Goal: Check status: Check status

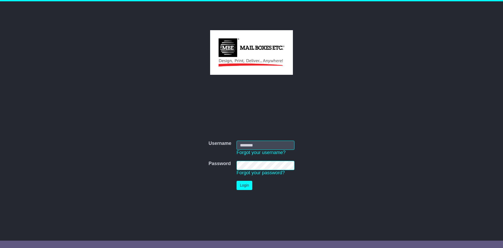
type input "**********"
click at [244, 185] on button "Login" at bounding box center [245, 185] width 16 height 9
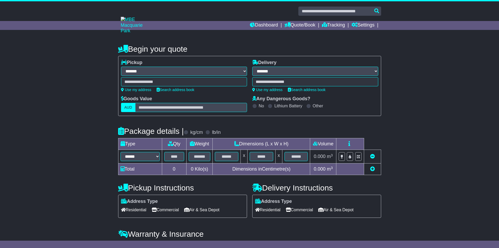
select select "**"
click at [261, 24] on link "Dashboard" at bounding box center [264, 25] width 28 height 9
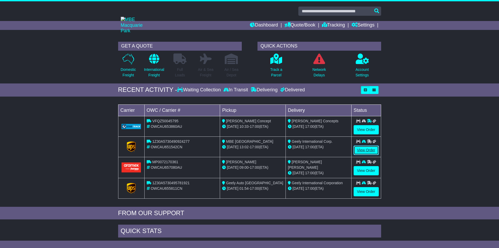
click at [367, 149] on link "View Order" at bounding box center [366, 149] width 25 height 9
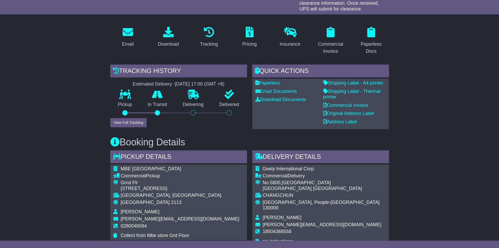
scroll to position [79, 0]
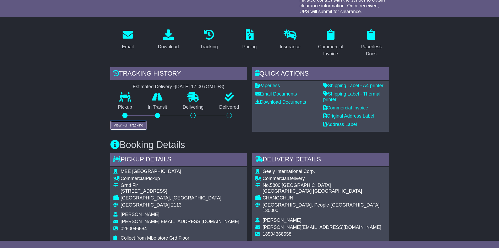
click at [134, 127] on button "View Full Tracking" at bounding box center [128, 125] width 36 height 9
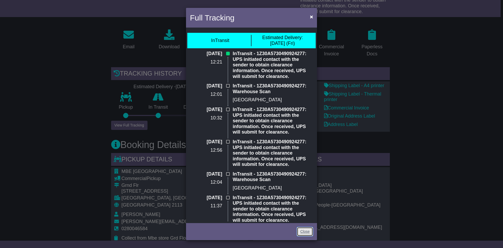
click at [305, 229] on link "Close" at bounding box center [305, 231] width 16 height 9
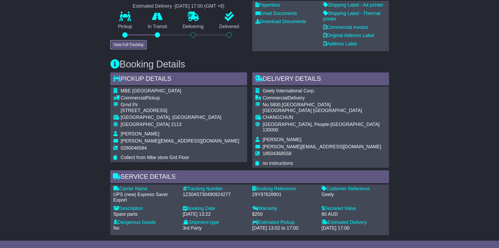
scroll to position [183, 0]
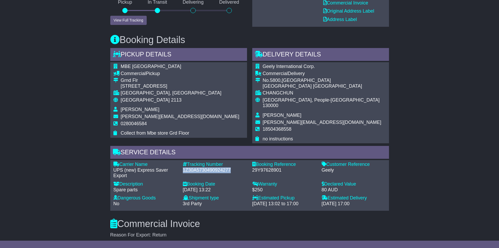
drag, startPoint x: 233, startPoint y: 165, endPoint x: 182, endPoint y: 162, distance: 51.0
click at [182, 162] on div "Tracking Number - 1Z30A5730490924277" at bounding box center [214, 169] width 69 height 17
copy div "1Z30A5730490924277"
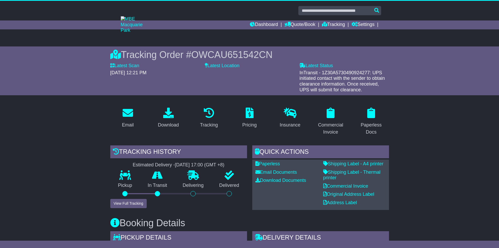
scroll to position [0, 0]
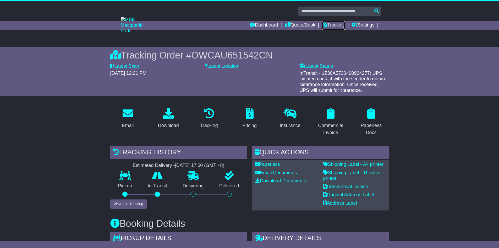
click at [331, 24] on link "Tracking" at bounding box center [333, 25] width 23 height 9
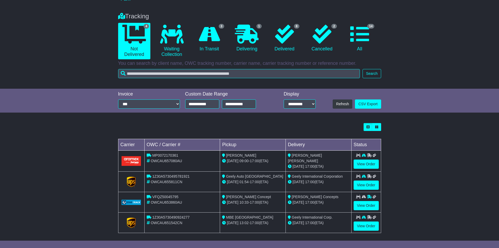
scroll to position [35, 0]
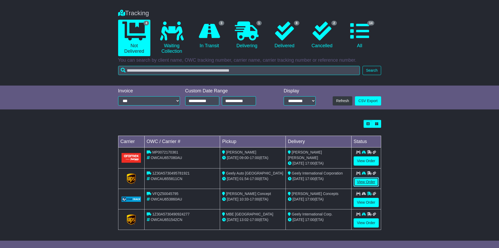
click at [363, 182] on link "View Order" at bounding box center [366, 181] width 25 height 9
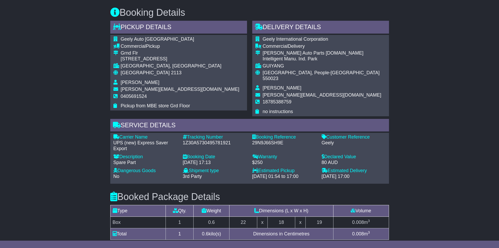
scroll to position [210, 0]
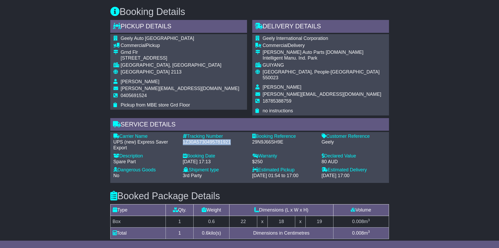
drag, startPoint x: 235, startPoint y: 137, endPoint x: 180, endPoint y: 137, distance: 54.5
click at [180, 137] on div "Tracking Number - 1Z30A5730495781921" at bounding box center [214, 141] width 69 height 17
copy div "1Z30A5730495781921"
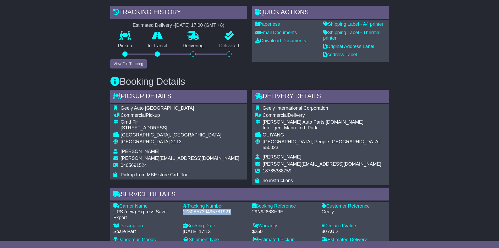
scroll to position [0, 0]
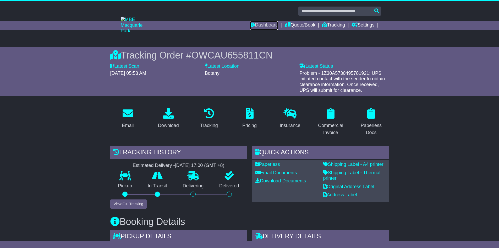
click at [258, 23] on link "Dashboard" at bounding box center [264, 25] width 28 height 9
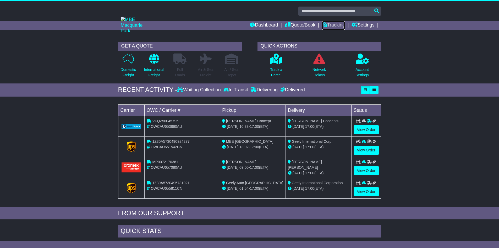
click at [338, 26] on link "Tracking" at bounding box center [333, 25] width 23 height 9
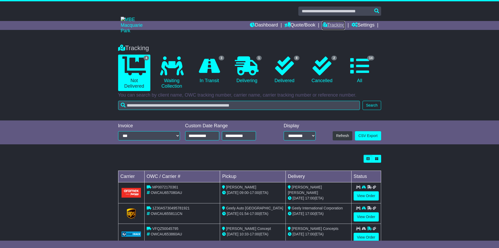
click at [335, 24] on link "Tracking" at bounding box center [333, 25] width 23 height 9
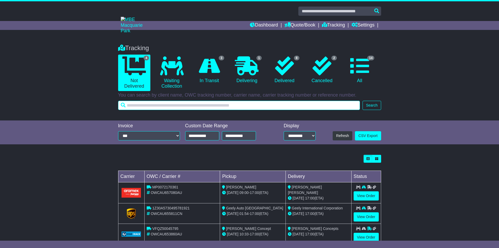
click at [265, 103] on input "text" at bounding box center [239, 105] width 242 height 9
type input "**********"
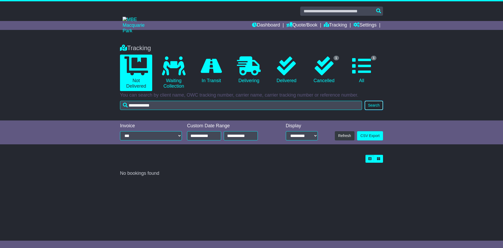
click at [371, 104] on button "Search" at bounding box center [374, 105] width 18 height 9
click at [172, 69] on icon at bounding box center [174, 65] width 24 height 19
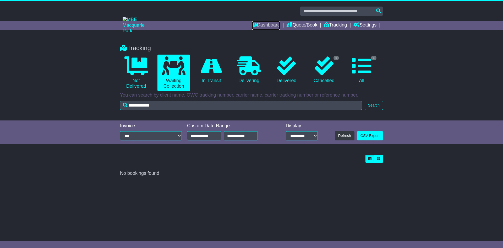
click at [261, 25] on link "Dashboard" at bounding box center [266, 25] width 28 height 9
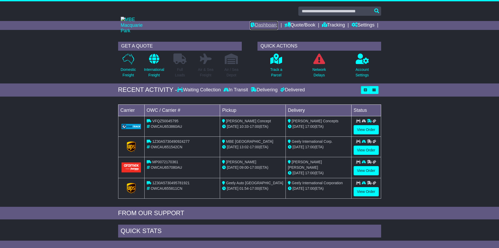
click at [267, 26] on link "Dashboard" at bounding box center [264, 25] width 28 height 9
click at [331, 24] on link "Tracking" at bounding box center [333, 25] width 23 height 9
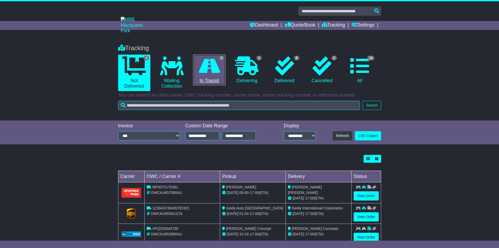
click at [217, 65] on icon at bounding box center [209, 65] width 21 height 19
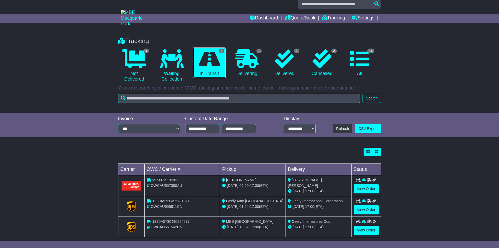
scroll to position [14, 0]
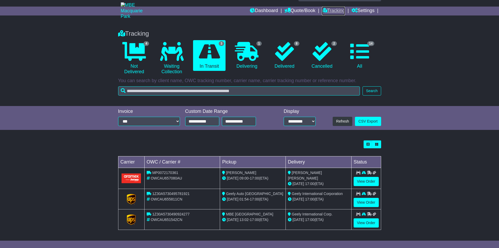
click at [340, 12] on link "Tracking" at bounding box center [333, 11] width 23 height 9
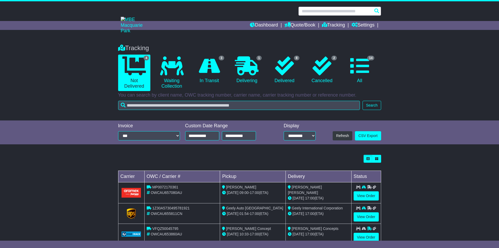
click at [353, 12] on input "text" at bounding box center [340, 11] width 83 height 9
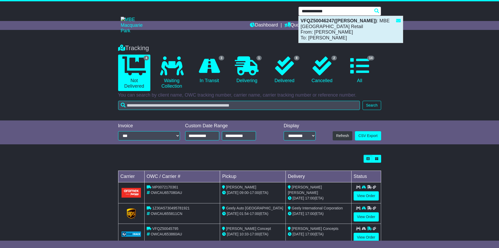
click at [352, 21] on strong "VFQZ50046247(Hamilton)" at bounding box center [339, 20] width 76 height 5
type input "**********"
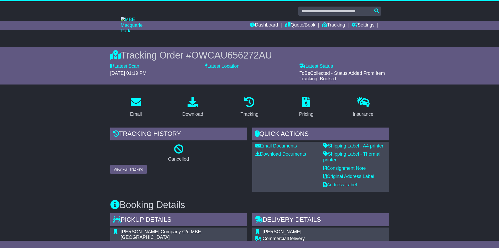
scroll to position [26, 0]
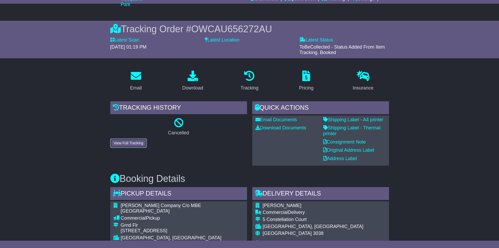
click at [135, 142] on button "View Full Tracking" at bounding box center [128, 142] width 36 height 9
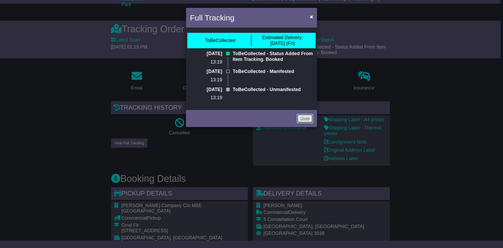
click at [304, 119] on link "Close" at bounding box center [305, 118] width 16 height 9
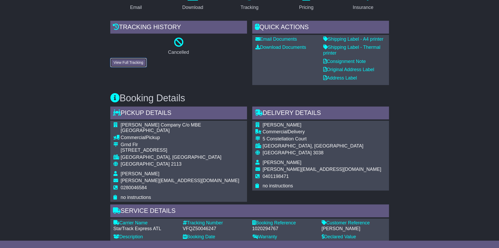
scroll to position [131, 0]
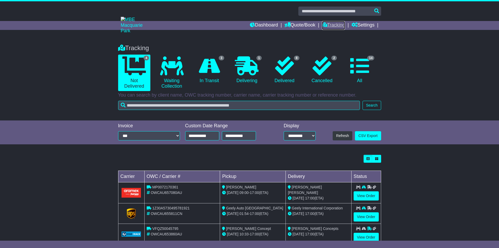
click at [329, 25] on link "Tracking" at bounding box center [333, 25] width 23 height 9
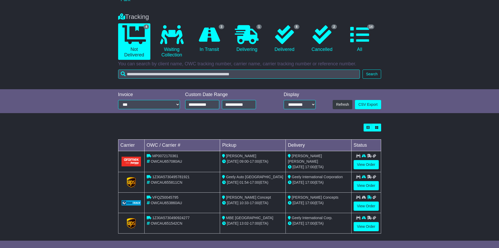
scroll to position [35, 0]
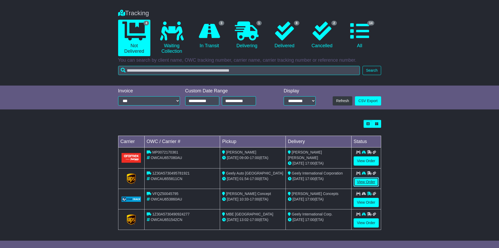
click at [367, 179] on link "View Order" at bounding box center [366, 181] width 25 height 9
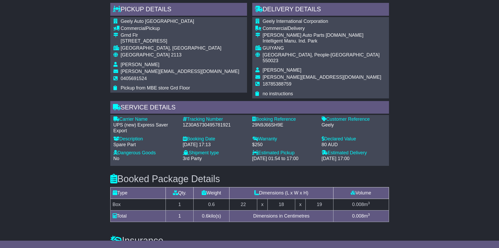
scroll to position [236, 0]
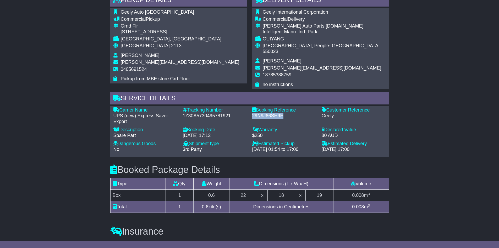
drag, startPoint x: 290, startPoint y: 110, endPoint x: 250, endPoint y: 110, distance: 40.1
click at [250, 110] on div "Booking Reference - 29N9J66SH9E" at bounding box center [284, 115] width 69 height 17
copy div "29N9J66SH9E"
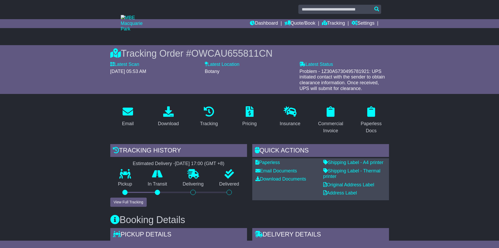
scroll to position [0, 0]
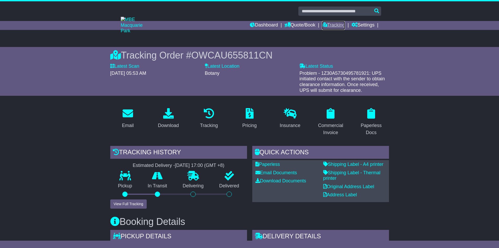
click at [334, 24] on link "Tracking" at bounding box center [333, 25] width 23 height 9
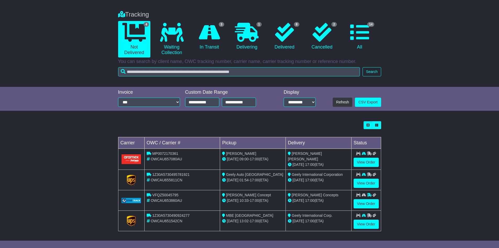
scroll to position [35, 0]
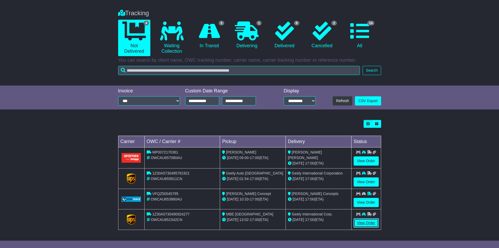
click at [368, 222] on link "View Order" at bounding box center [366, 222] width 25 height 9
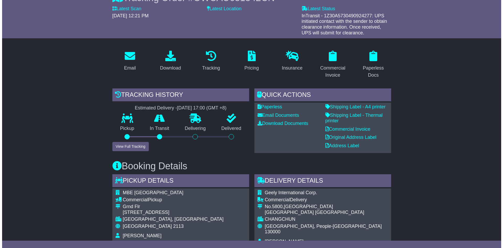
scroll to position [79, 0]
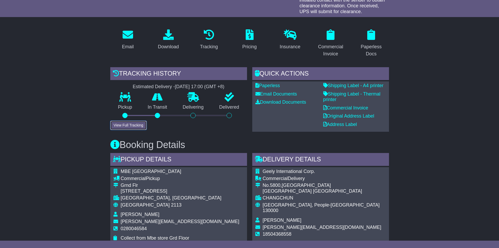
click at [136, 125] on button "View Full Tracking" at bounding box center [128, 125] width 36 height 9
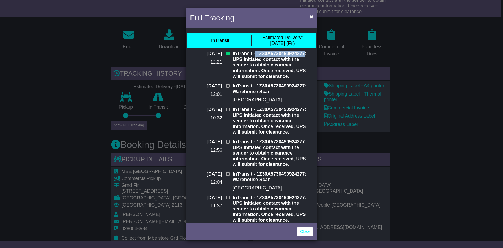
drag, startPoint x: 303, startPoint y: 52, endPoint x: 255, endPoint y: 53, distance: 48.2
click at [255, 53] on p "InTransit - 1Z30A5730490924277: UPS initiated contact with the sender to obtain…" at bounding box center [273, 65] width 80 height 28
click at [293, 90] on p "InTransit - 1Z30A5730490924277: Warehouse Scan" at bounding box center [273, 88] width 80 height 11
click at [201, 66] on div "[DATE] 12:21" at bounding box center [208, 67] width 43 height 32
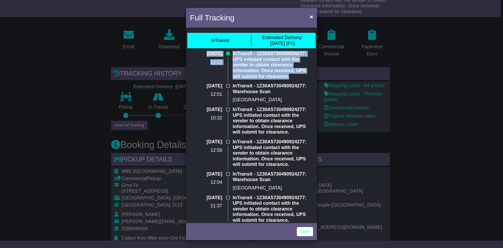
drag, startPoint x: 194, startPoint y: 51, endPoint x: 292, endPoint y: 78, distance: 101.2
click at [292, 78] on div "[DATE] 12:21 InTransit - 1Z30A5730490924277: UPS initiated contact with the sen…" at bounding box center [251, 67] width 128 height 32
copy div "[DATE] 12:21 InTransit - 1Z30A5730490924277: UPS initiated contact with the sen…"
click at [279, 50] on div "InTransit Estimated Delivery: [DATE] (Fri) [DATE] 12:21 InTransit - 1Z30A573049…" at bounding box center [251, 125] width 131 height 193
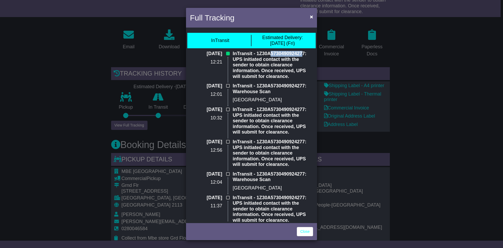
drag, startPoint x: 303, startPoint y: 52, endPoint x: 271, endPoint y: 51, distance: 32.3
click at [268, 51] on p "InTransit - 1Z30A5730490924277: UPS initiated contact with the sender to obtain…" at bounding box center [273, 65] width 80 height 28
click at [284, 70] on p "InTransit - 1Z30A5730490924277: UPS initiated contact with the sender to obtain…" at bounding box center [273, 65] width 80 height 28
drag, startPoint x: 257, startPoint y: 53, endPoint x: 303, endPoint y: 54, distance: 46.7
click at [303, 54] on p "InTransit - 1Z30A5730490924277: UPS initiated contact with the sender to obtain…" at bounding box center [273, 65] width 80 height 28
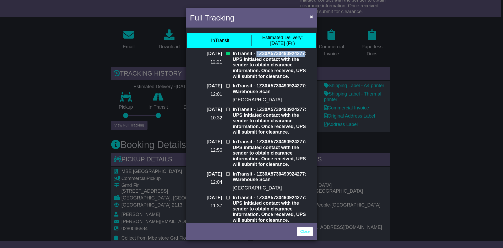
copy p "1Z30A5730490924277"
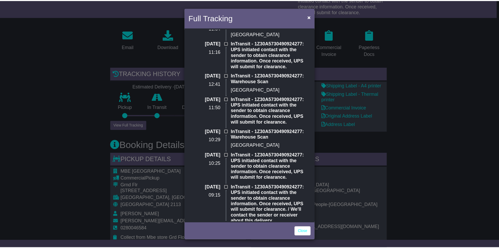
scroll to position [0, 0]
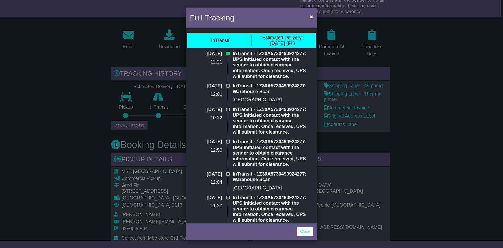
drag, startPoint x: 282, startPoint y: 91, endPoint x: 287, endPoint y: 98, distance: 7.7
click at [282, 91] on p "InTransit - 1Z30A5730490924277: Warehouse Scan" at bounding box center [273, 88] width 80 height 11
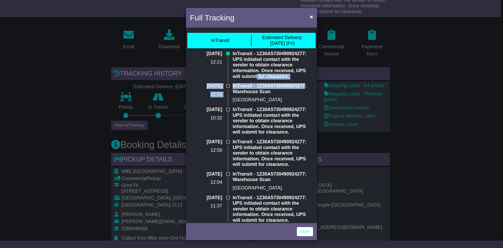
drag, startPoint x: 304, startPoint y: 86, endPoint x: 257, endPoint y: 82, distance: 46.8
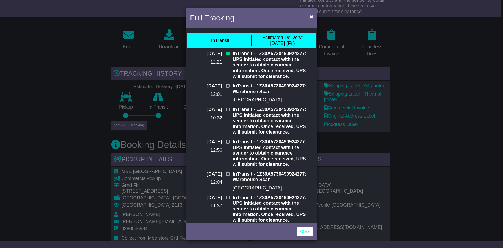
click at [340, 146] on div "Full Tracking × InTransit Estimated Delivery: [DATE] (Fri) [DATE] 12:21 InTrans…" at bounding box center [251, 124] width 503 height 248
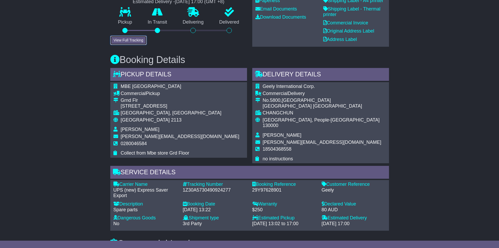
scroll to position [183, 0]
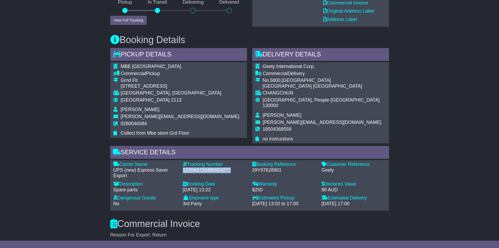
drag, startPoint x: 233, startPoint y: 164, endPoint x: 182, endPoint y: 166, distance: 50.4
click at [182, 166] on div "Tracking Number - 1Z30A5730490924277" at bounding box center [214, 169] width 69 height 17
copy div "1Z30A5730490924277"
